Goal: Communication & Community: Answer question/provide support

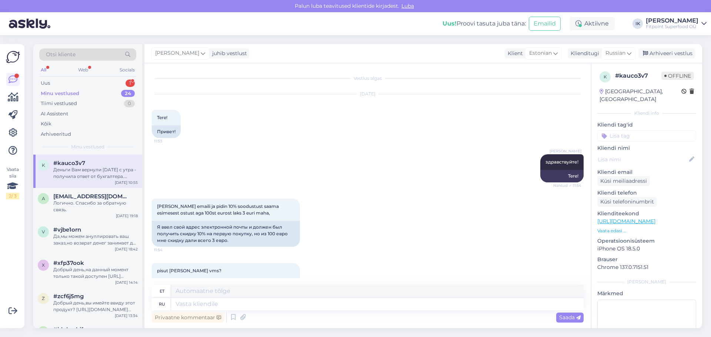
click at [126, 79] on div "Uus 1" at bounding box center [87, 83] width 97 height 10
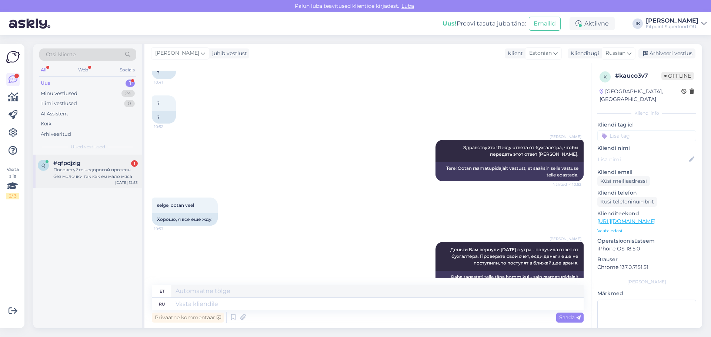
click at [118, 170] on div "Посоветуйте недорогой протеин без молочки так как ем мало мяса" at bounding box center [95, 173] width 84 height 13
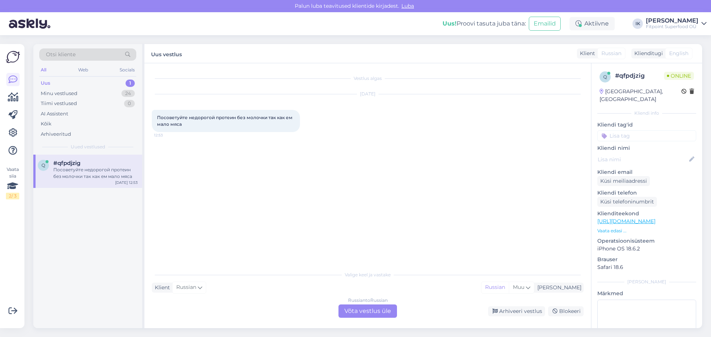
click at [655, 218] on link "[URL][DOMAIN_NAME]" at bounding box center [626, 221] width 58 height 7
click at [377, 321] on div "Vestlus algas [DATE] Посоветуйте недорогой протеин без молочки так как ем мало …" at bounding box center [367, 195] width 447 height 265
click at [376, 313] on div "Russian to Russian Võta vestlus üle" at bounding box center [367, 311] width 59 height 13
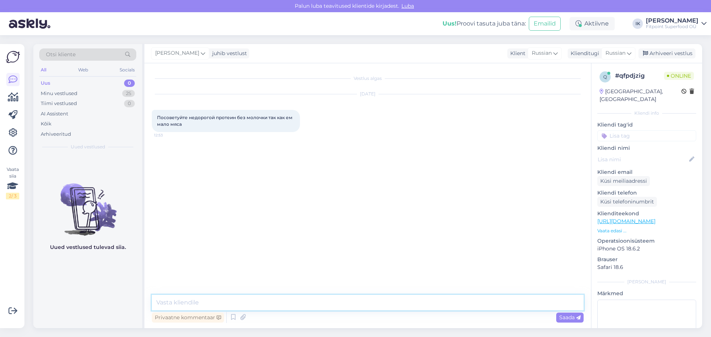
click at [379, 305] on textarea at bounding box center [368, 303] width 432 height 16
type textarea "Здравствуйте! Вот несколько хороших вариантов безлактозных протеинов"
click at [563, 315] on span "Saada" at bounding box center [569, 317] width 21 height 7
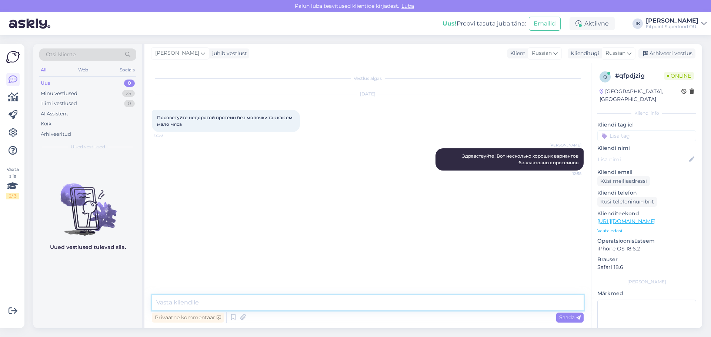
click at [544, 303] on textarea at bounding box center [368, 303] width 432 height 16
paste textarea "[URL][DOMAIN_NAME]"
type textarea "[URL][DOMAIN_NAME]"
click at [573, 320] on span "Saada" at bounding box center [569, 317] width 21 height 7
click at [378, 306] on textarea at bounding box center [368, 303] width 432 height 16
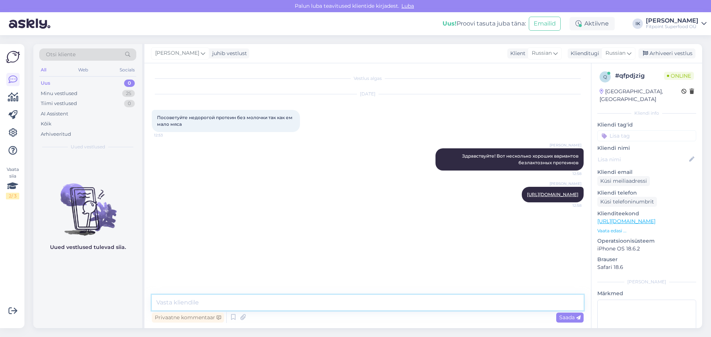
paste textarea "[URL][DOMAIN_NAME]"
type textarea "[URL][DOMAIN_NAME]"
click at [561, 315] on span "Saada" at bounding box center [569, 317] width 21 height 7
click at [414, 306] on textarea at bounding box center [368, 303] width 432 height 16
paste textarea "[URL][DOMAIN_NAME]"
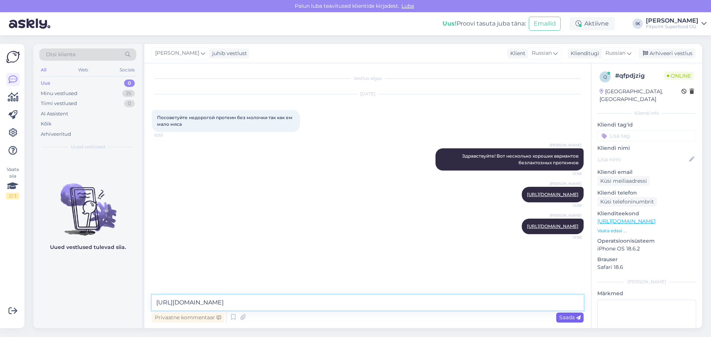
type textarea "[URL][DOMAIN_NAME]"
click at [566, 321] on span "Saada" at bounding box center [569, 317] width 21 height 7
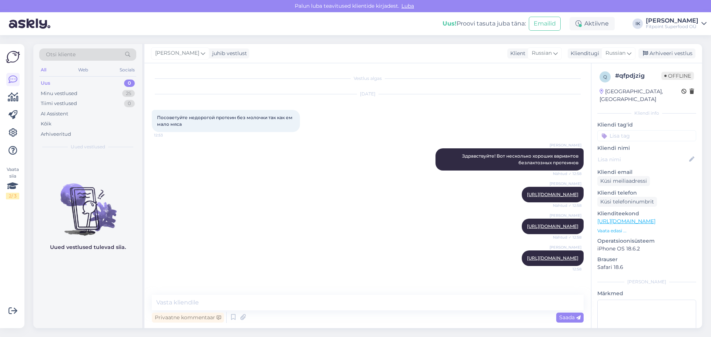
click at [77, 79] on div "Uus 0" at bounding box center [87, 83] width 97 height 10
click at [76, 90] on div "Minu vestlused" at bounding box center [59, 93] width 37 height 7
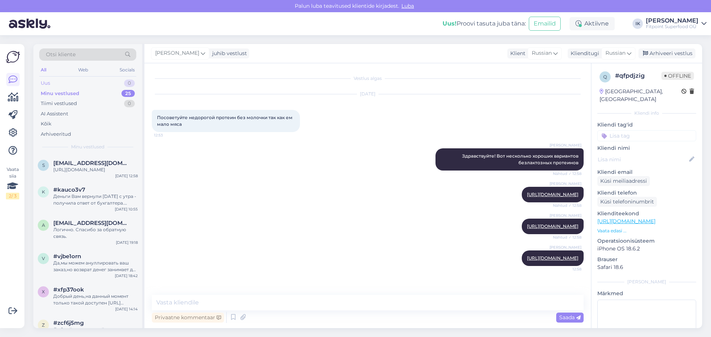
click at [77, 84] on div "Uus 0" at bounding box center [87, 83] width 97 height 10
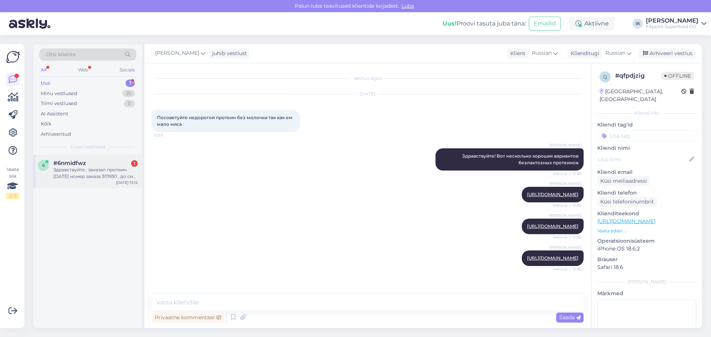
click at [101, 177] on div "Здравствуйте , заказал протеин [DATE] номер заказа 301930 , до сих пор не пришё…" at bounding box center [95, 173] width 84 height 13
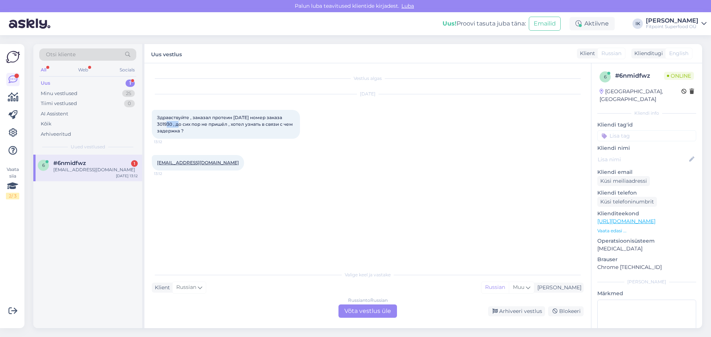
drag, startPoint x: 172, startPoint y: 123, endPoint x: 157, endPoint y: 123, distance: 14.8
click at [157, 123] on span "Здравствуйте , заказал протеин [DATE] номер заказа 301930 , до сих пор не пришё…" at bounding box center [225, 124] width 137 height 19
copy span "301930"
click at [371, 313] on div "Russian to Russian Võta vestlus üle" at bounding box center [367, 311] width 59 height 13
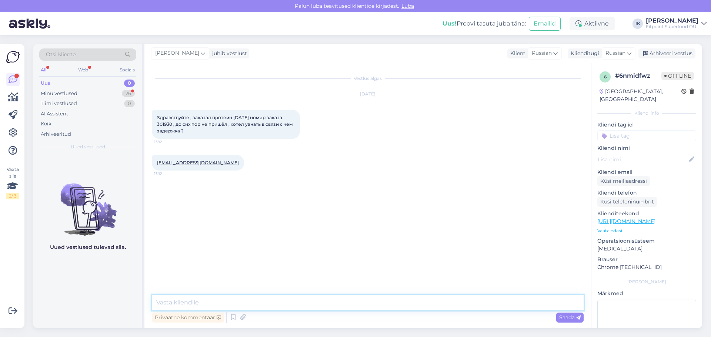
click at [333, 302] on textarea at bounding box center [368, 303] width 432 height 16
type textarea "P"
type textarea "Здравствуйте"
click at [575, 320] on span "Saada" at bounding box center [569, 317] width 21 height 7
click at [334, 306] on textarea at bounding box center [368, 303] width 432 height 16
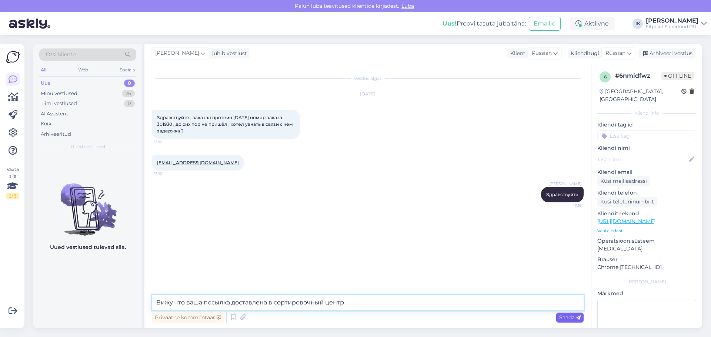
type textarea "Вижу что ваша посылка доставлена в сортировочный центр"
click at [576, 319] on span "Saada" at bounding box center [569, 317] width 21 height 7
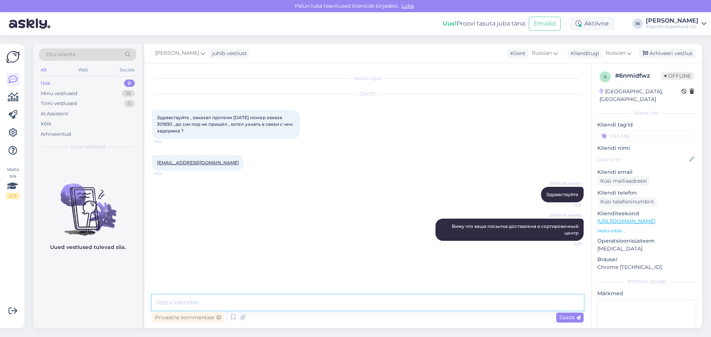
click at [220, 305] on textarea at bounding box center [368, 303] width 432 height 16
paste textarea "CC845691254EE"
type textarea "CC845691254EE"
click at [568, 318] on span "Saada" at bounding box center [569, 317] width 21 height 7
click at [324, 298] on textarea at bounding box center [368, 303] width 432 height 16
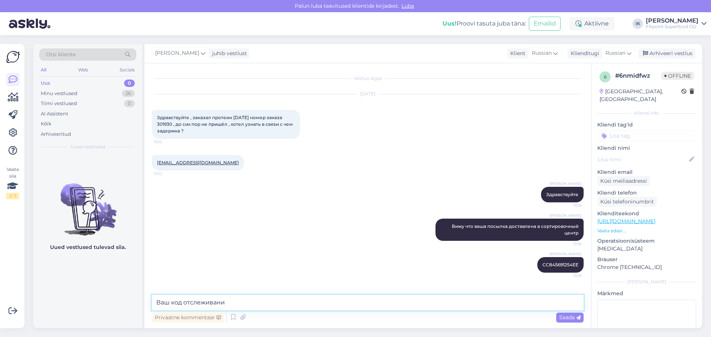
type textarea "Ваш код отслеживания"
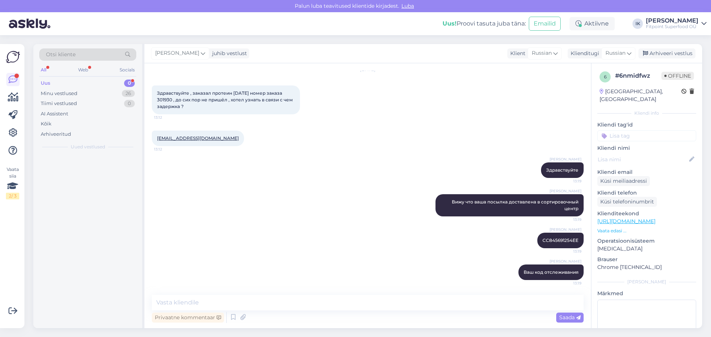
click at [258, 311] on div "Privaatne kommentaar Saada" at bounding box center [368, 318] width 432 height 14
click at [271, 298] on textarea at bounding box center [368, 303] width 432 height 16
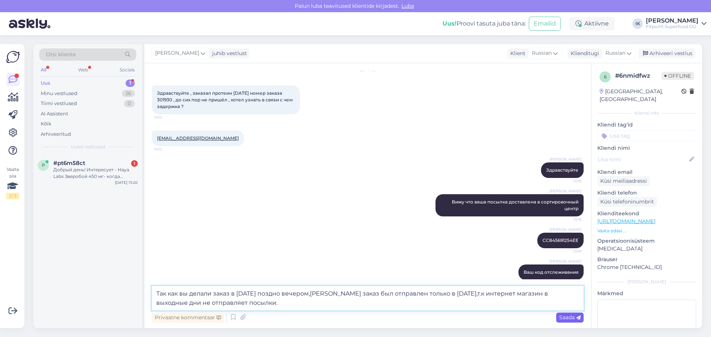
type textarea "Так как вы делали заказ в [DATE] поздно вечером,[PERSON_NAME] заказ был отправл…"
click at [571, 317] on span "Saada" at bounding box center [569, 317] width 21 height 7
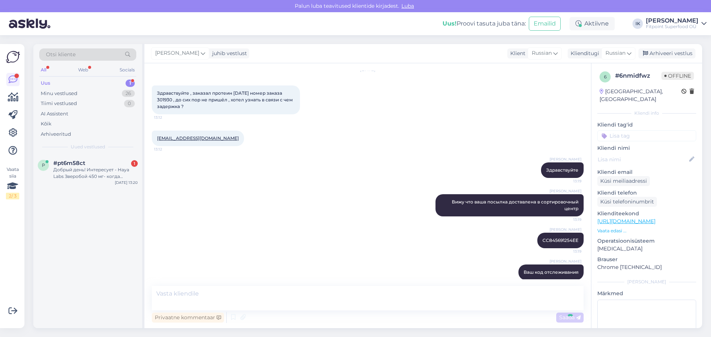
scroll to position [70, 0]
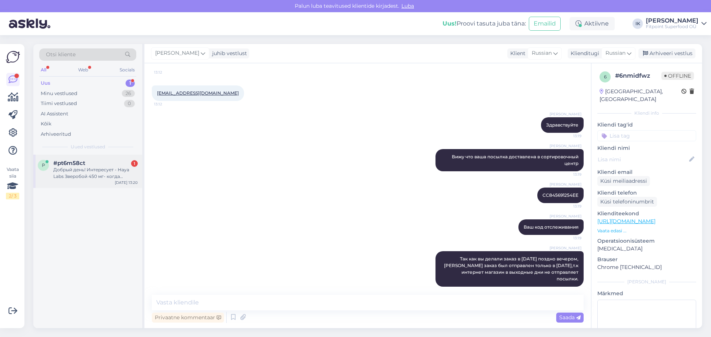
click at [87, 172] on div "Добрый день! Интересует - Haya Labs Зверобой 450 мг- когда ожидаете?" at bounding box center [95, 173] width 84 height 13
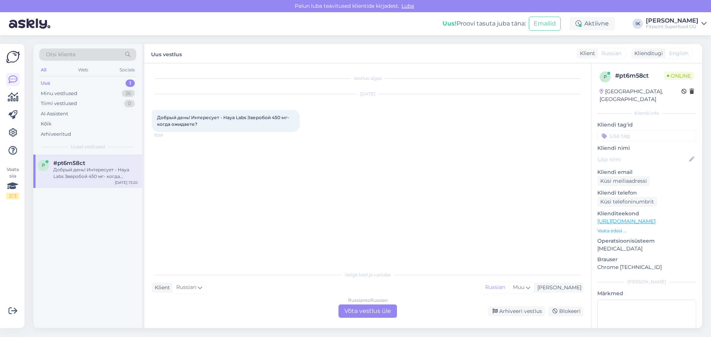
click at [364, 310] on div "Russian to Russian Võta vestlus üle" at bounding box center [367, 311] width 59 height 13
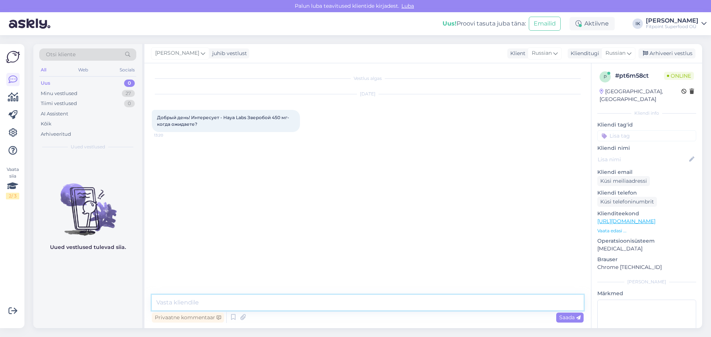
click at [311, 304] on textarea at bounding box center [368, 303] width 432 height 16
type textarea "Здравствуйте"
type textarea "Затрудняюсь ответить на ваш вопрос,все зависит от поставщика."
click at [569, 319] on span "Saada" at bounding box center [569, 317] width 21 height 7
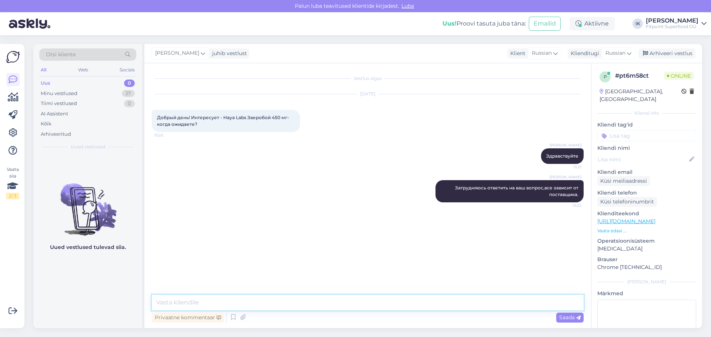
click at [304, 303] on textarea at bounding box center [368, 303] width 432 height 16
type textarea "[PERSON_NAME]"
drag, startPoint x: 411, startPoint y: 304, endPoint x: 398, endPoint y: 304, distance: 12.6
click at [398, 304] on textarea "Вы можете отслеживать в интернет магазине,так как только товар появляется гна с…" at bounding box center [368, 303] width 432 height 16
click at [397, 302] on textarea "Вы можете отслеживать в интернет магазине,так как только товар появляетсяна скл…" at bounding box center [368, 303] width 432 height 16
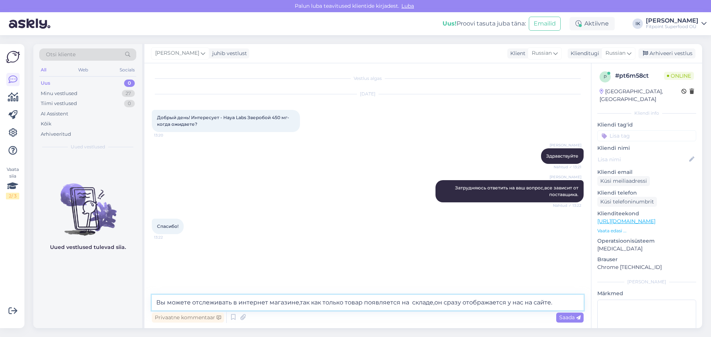
click at [433, 300] on textarea "Вы можете отслеживать в интернет магазине,так как только товар появляется на ск…" at bounding box center [368, 303] width 432 height 16
click at [408, 303] on textarea "Вы можете отслеживать в интернет магазине,так как только товар появляется на ск…" at bounding box center [368, 303] width 432 height 16
type textarea "Вы можете отслеживать в интернет магазине,так как только товар появляется на ск…"
click at [566, 316] on span "Saada" at bounding box center [569, 317] width 21 height 7
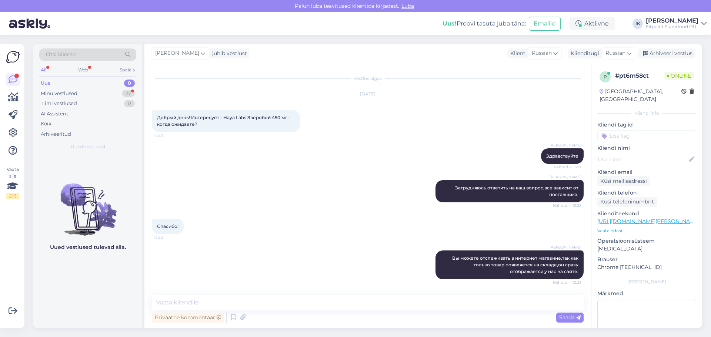
scroll to position [31, 0]
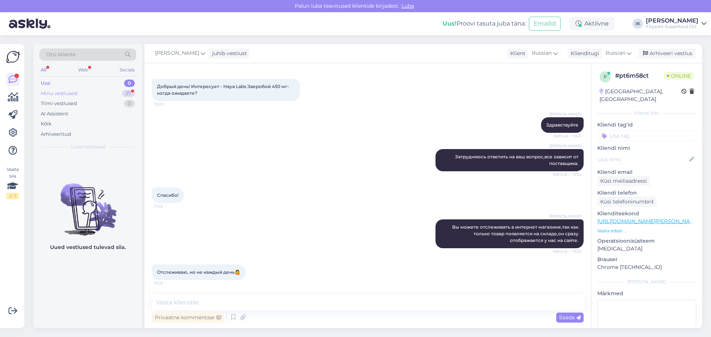
click at [96, 95] on div "Minu vestlused 27" at bounding box center [87, 94] width 97 height 10
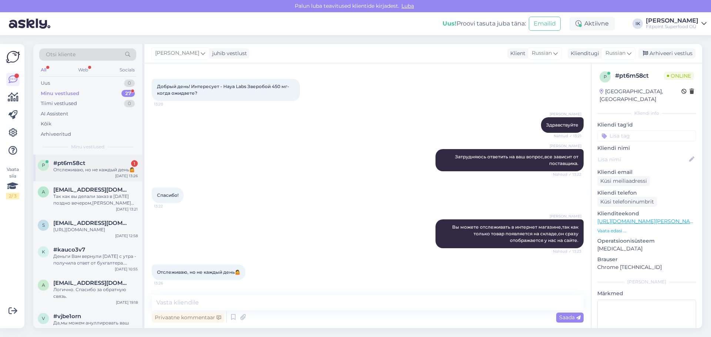
click at [72, 170] on div "Отслеживаю, но не каждый день🤷" at bounding box center [95, 170] width 84 height 7
